Goal: Find specific page/section: Find specific page/section

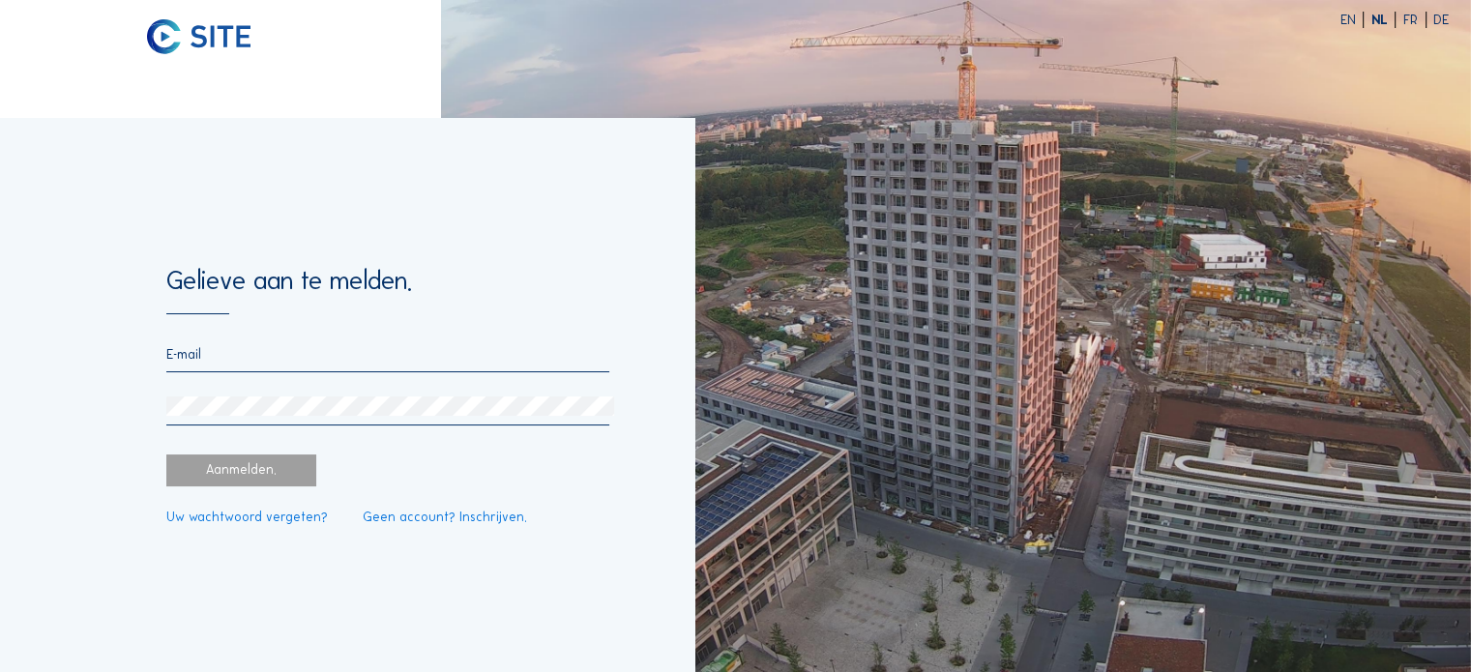
type input "[EMAIL_ADDRESS][DOMAIN_NAME]"
click at [301, 464] on div "Aanmelden." at bounding box center [241, 471] width 150 height 32
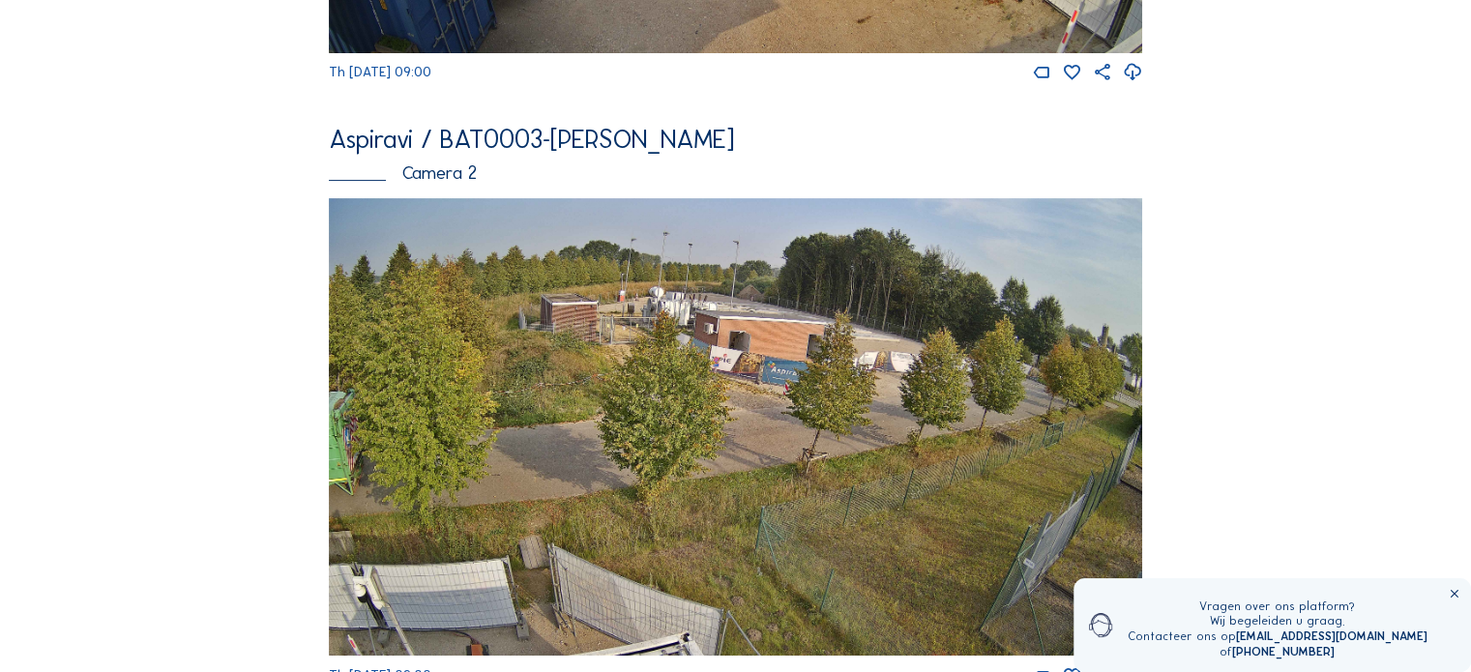
scroll to position [630, 0]
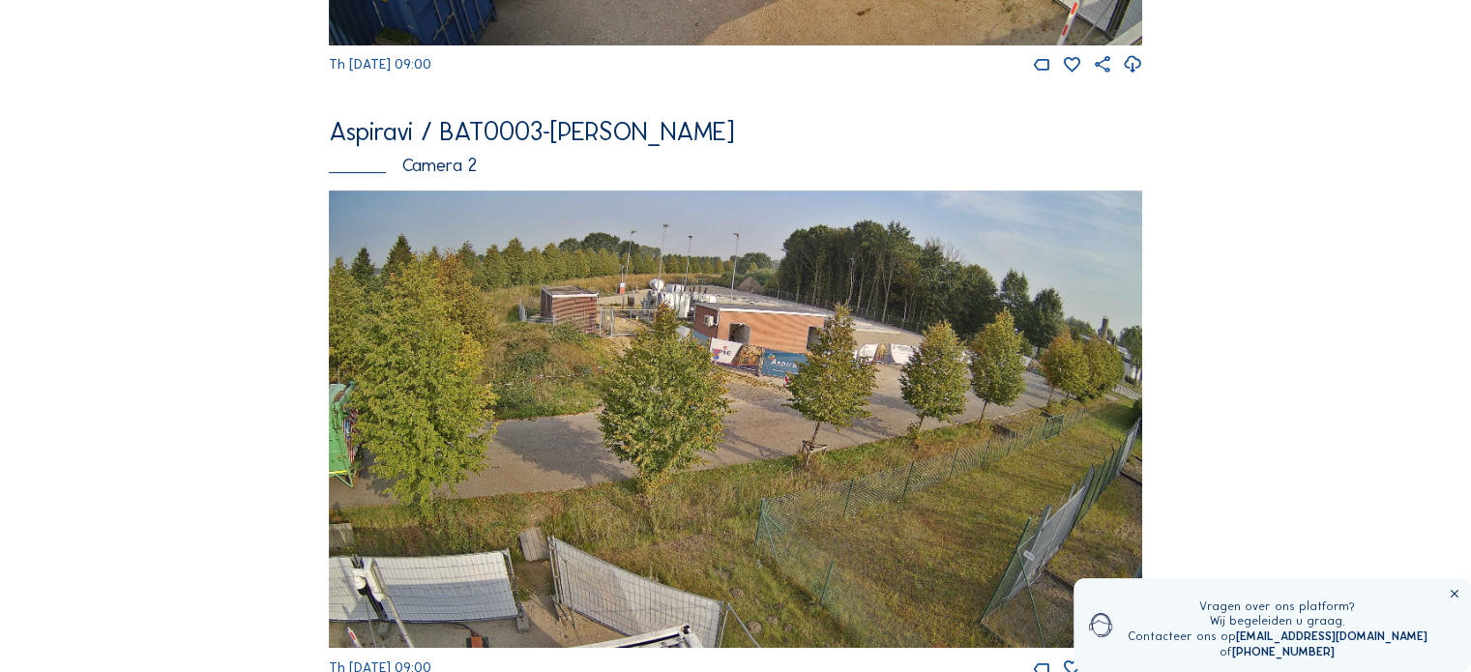
click at [724, 378] on img at bounding box center [735, 419] width 813 height 457
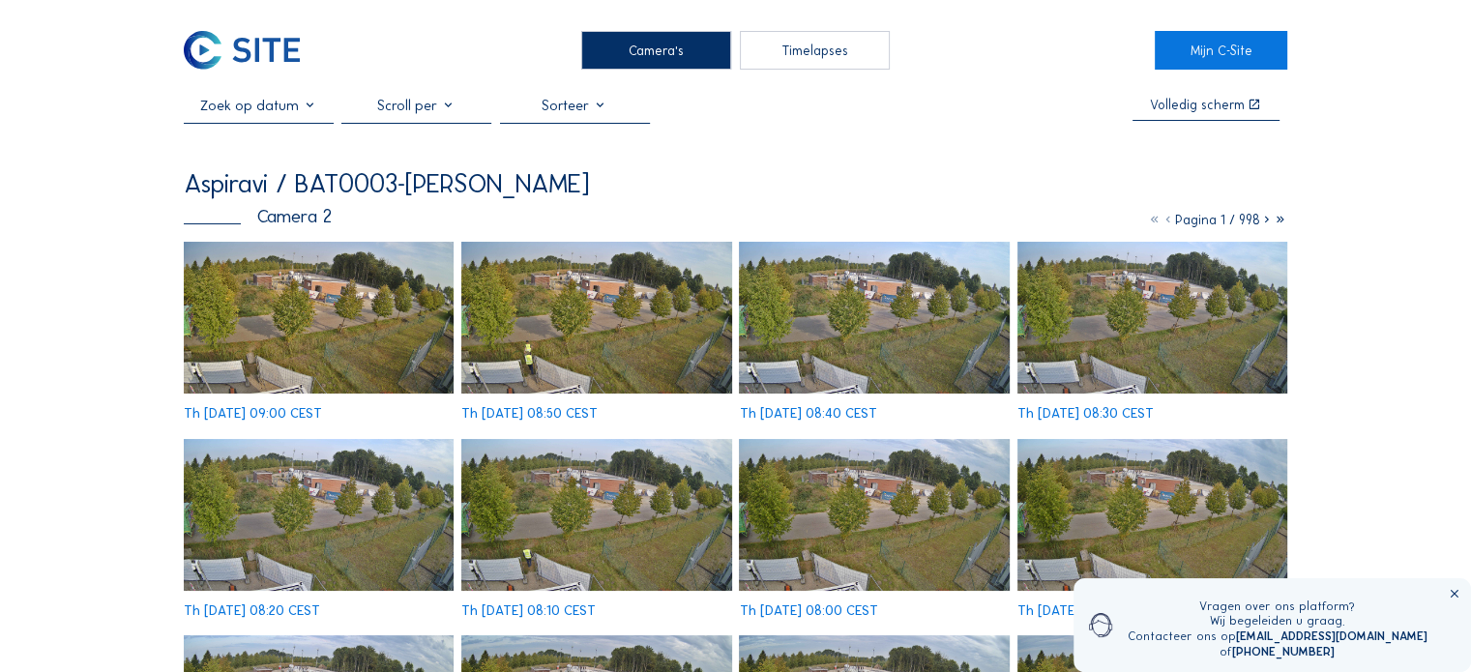
click at [379, 315] on img at bounding box center [319, 318] width 270 height 152
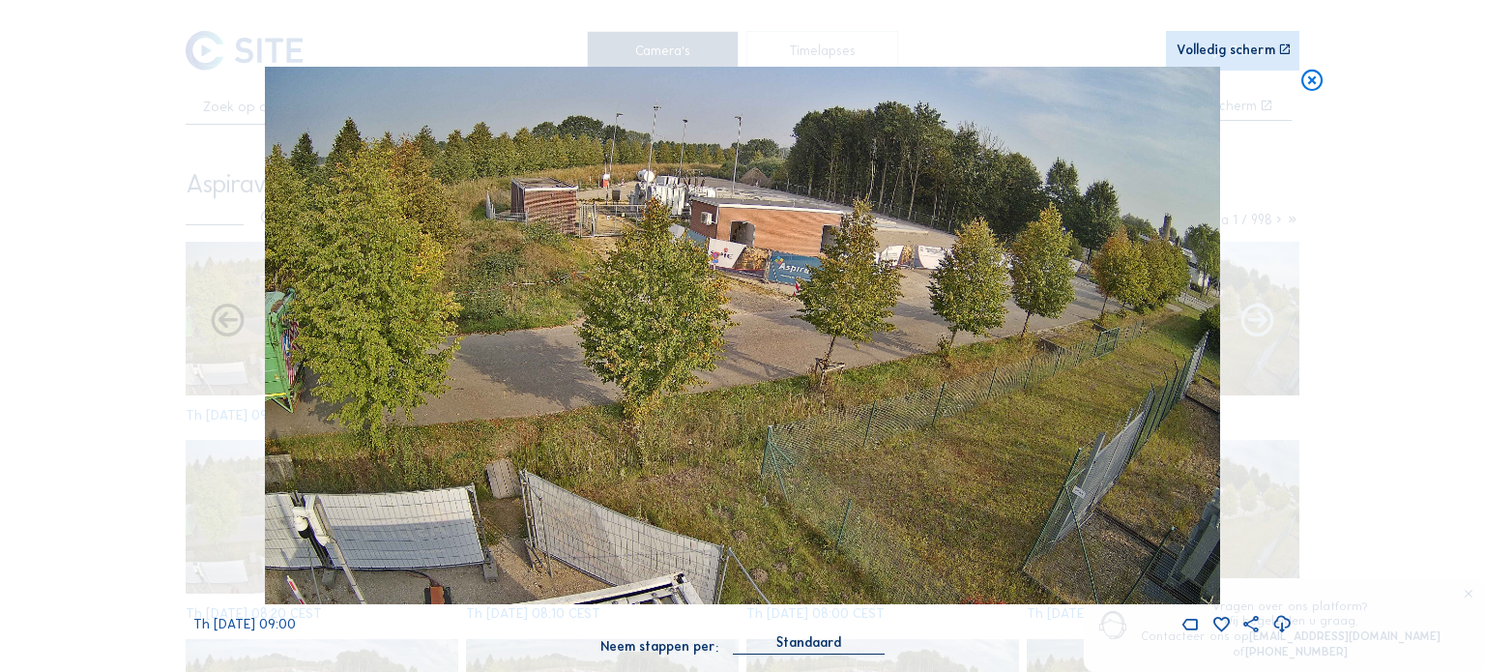
click at [1249, 315] on icon at bounding box center [1258, 322] width 40 height 41
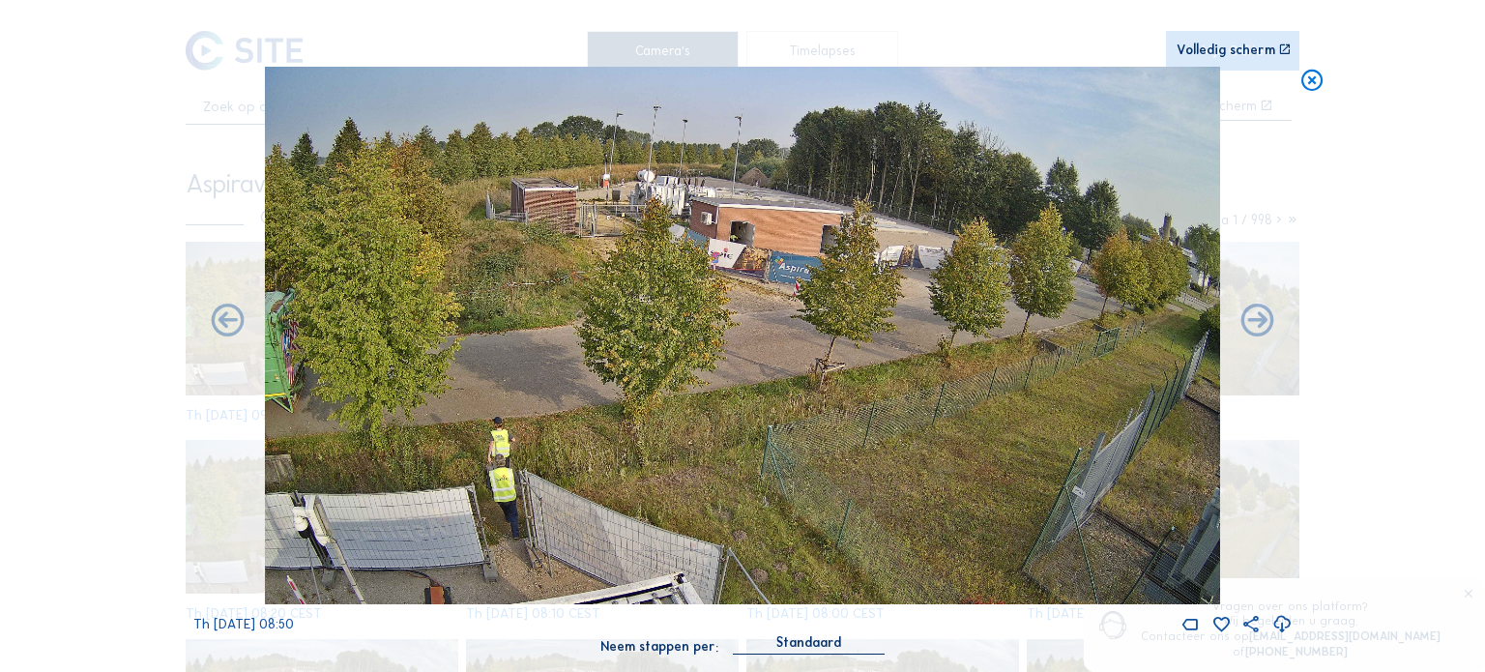
click at [1249, 315] on icon at bounding box center [1258, 322] width 40 height 41
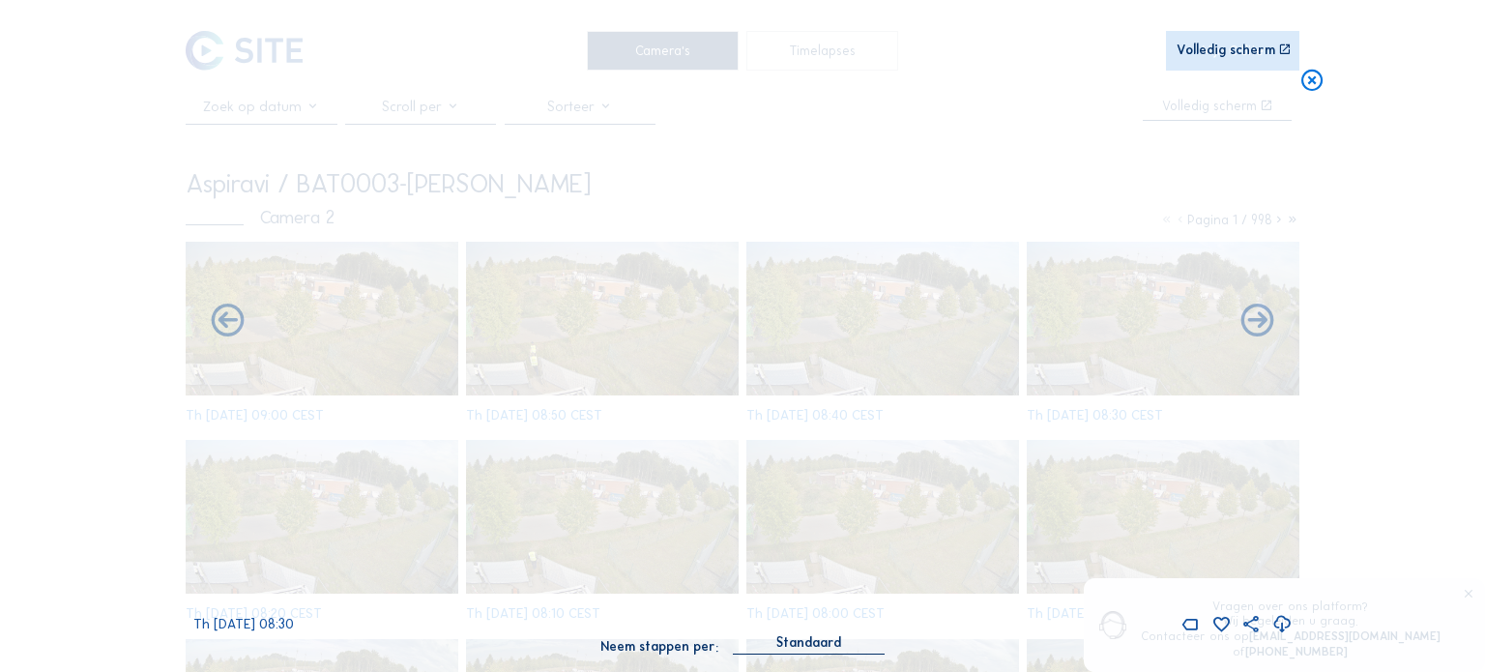
click at [1249, 315] on icon at bounding box center [1258, 322] width 40 height 41
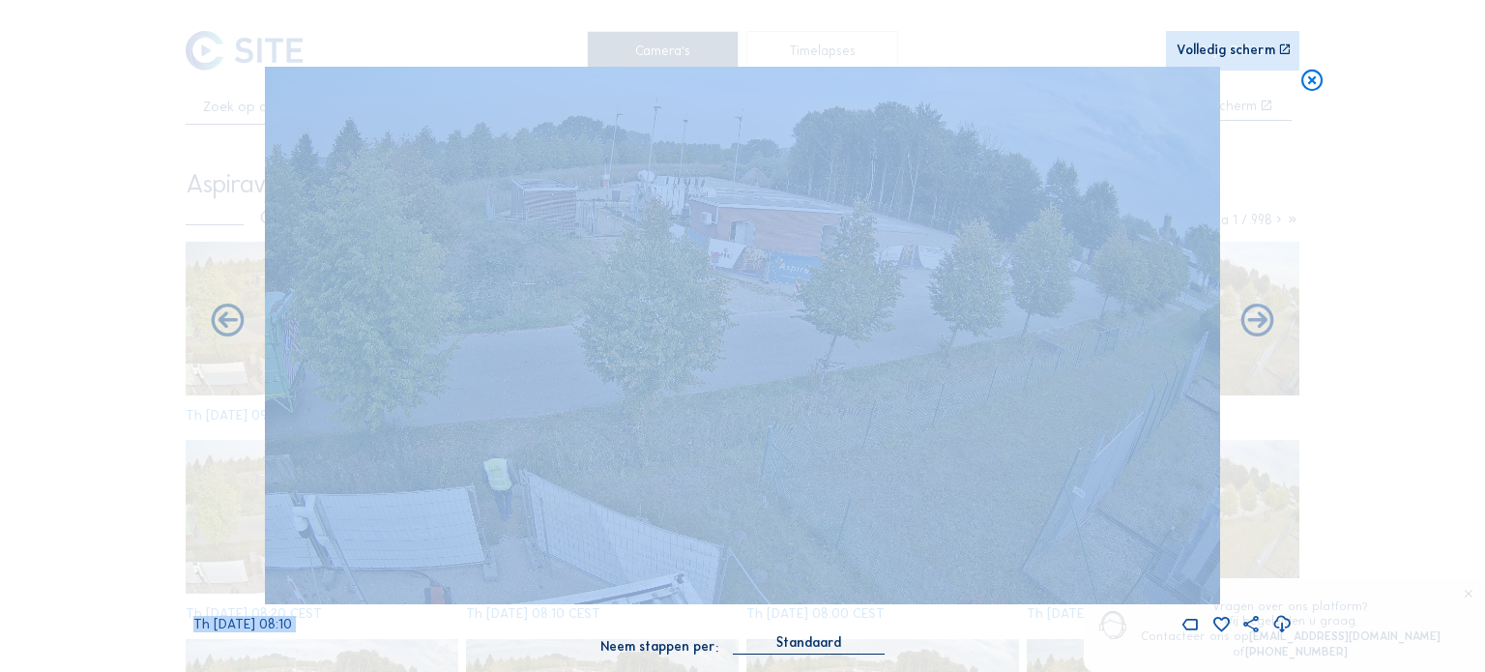
click at [1249, 315] on icon at bounding box center [1258, 322] width 40 height 41
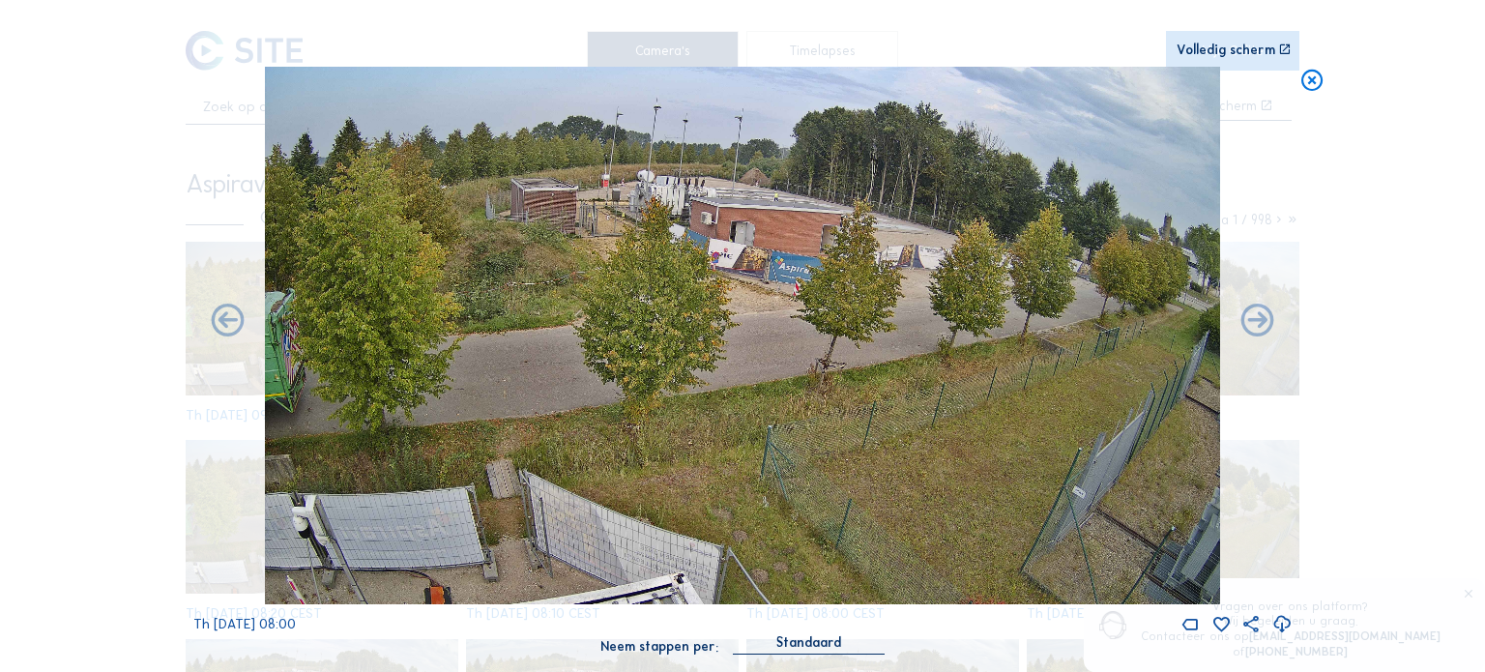
click at [1365, 289] on div "Scroll om door de tijd te reizen | Druk op de 'Alt'-[PERSON_NAME] + scroll om t…" at bounding box center [742, 336] width 1485 height 672
click at [1293, 75] on div "Scroll om door de tijd te reizen | Druk op de 'Alt'-[PERSON_NAME] + scroll om t…" at bounding box center [742, 336] width 1485 height 672
click at [1311, 79] on icon at bounding box center [1313, 80] width 26 height 27
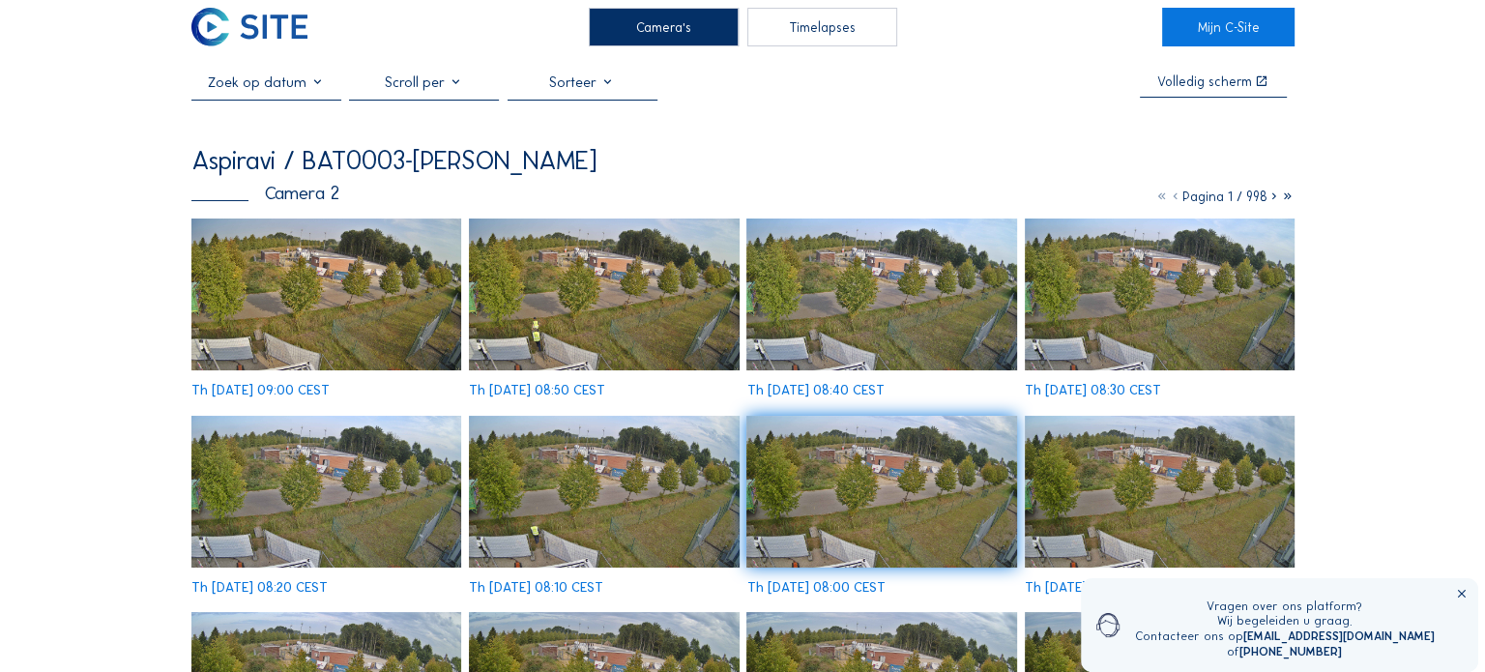
scroll to position [21, 0]
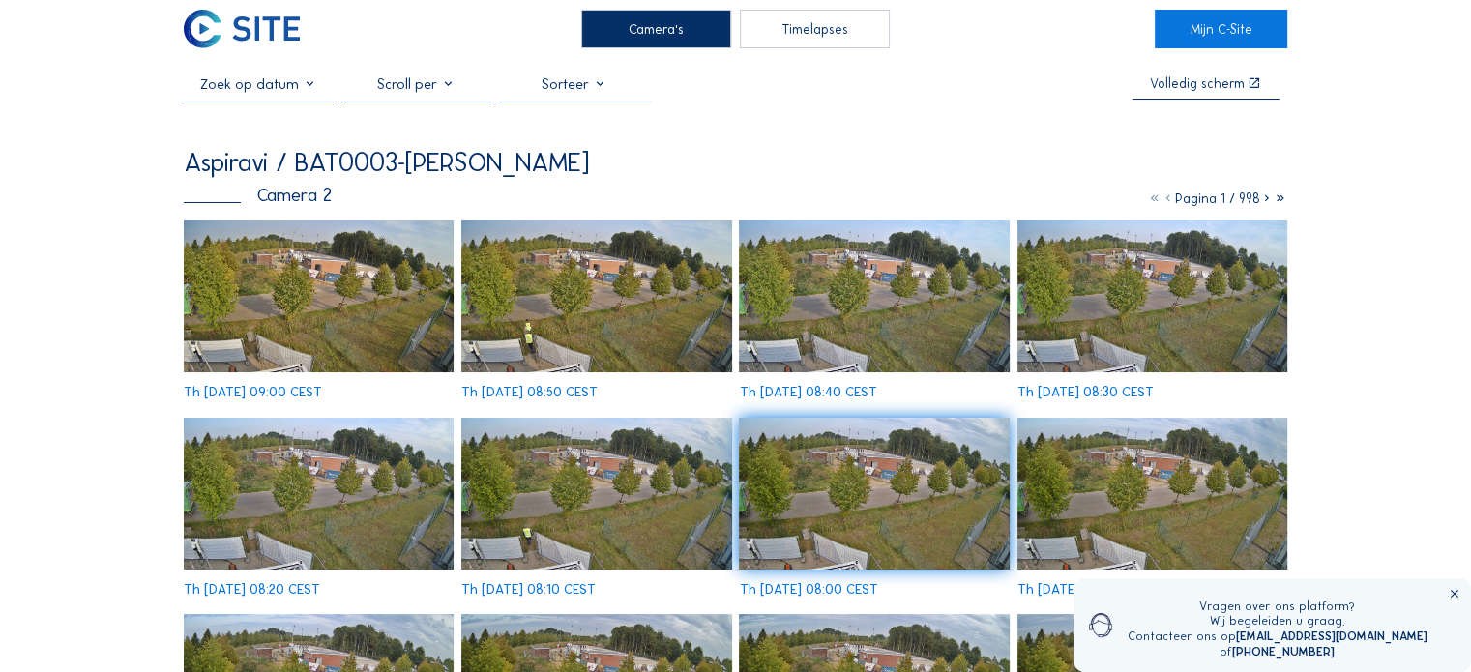
click at [580, 461] on img at bounding box center [596, 494] width 270 height 152
